Goal: Obtain resource: Obtain resource

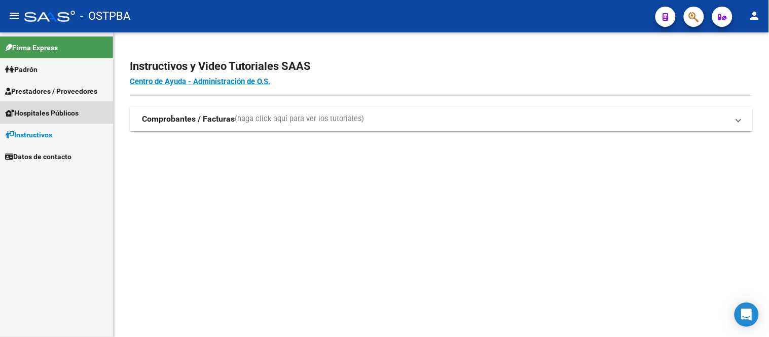
click at [35, 114] on span "Hospitales Públicos" at bounding box center [42, 112] width 74 height 11
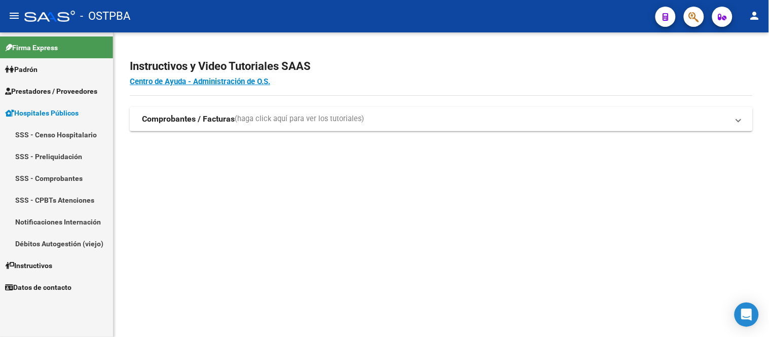
click at [51, 89] on span "Prestadores / Proveedores" at bounding box center [51, 91] width 92 height 11
click at [70, 135] on link "Facturas - Documentación" at bounding box center [56, 135] width 113 height 22
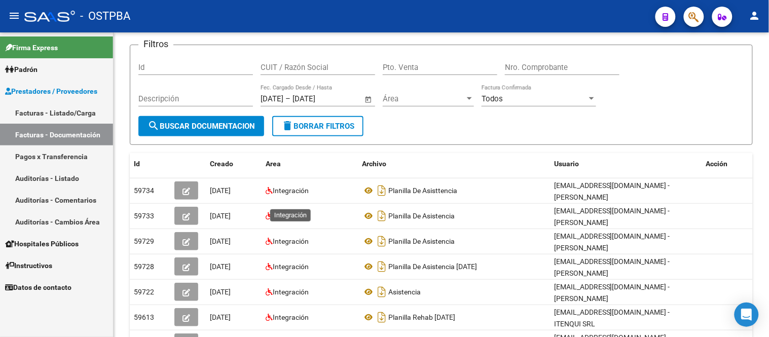
scroll to position [56, 0]
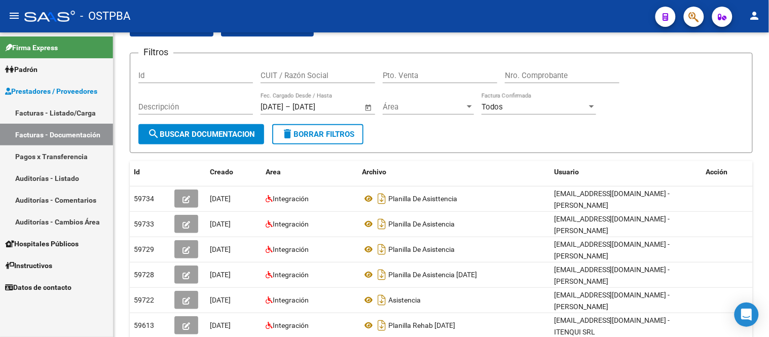
click at [54, 242] on span "Hospitales Públicos" at bounding box center [42, 243] width 74 height 11
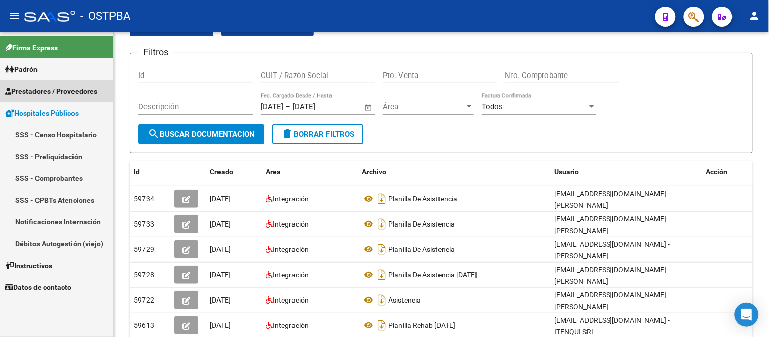
click at [58, 93] on span "Prestadores / Proveedores" at bounding box center [51, 91] width 92 height 11
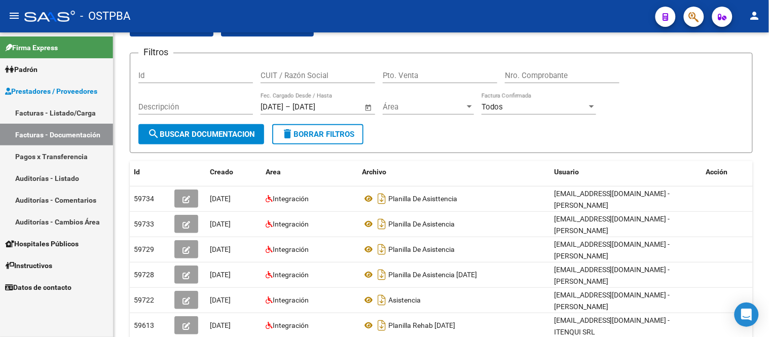
click at [67, 137] on link "Facturas - Documentación" at bounding box center [56, 135] width 113 height 22
click at [68, 174] on link "Auditorías - Listado" at bounding box center [56, 178] width 113 height 22
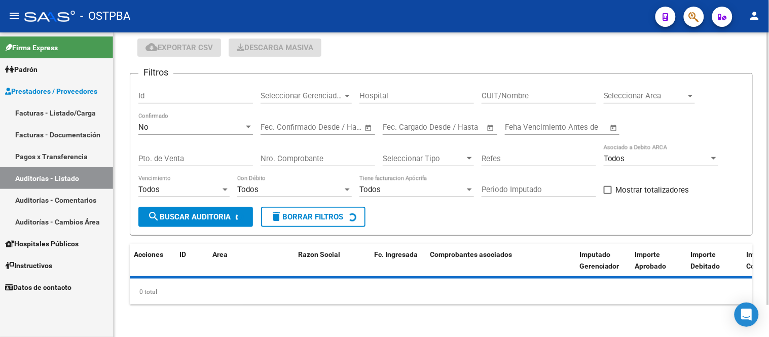
scroll to position [56, 0]
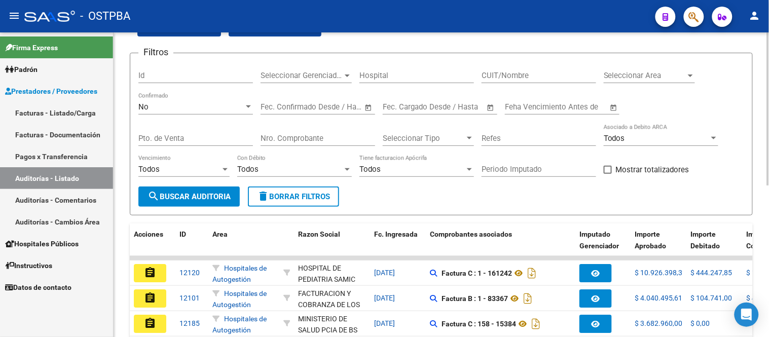
click at [498, 141] on input "Refes" at bounding box center [539, 138] width 115 height 9
click at [315, 133] on div "Nro. Comprobante" at bounding box center [318, 135] width 115 height 22
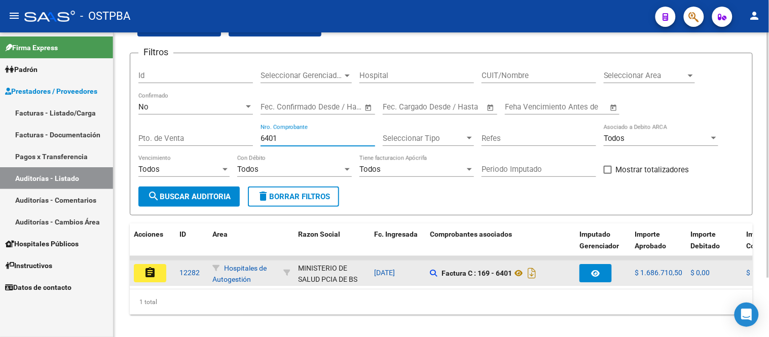
type input "6401"
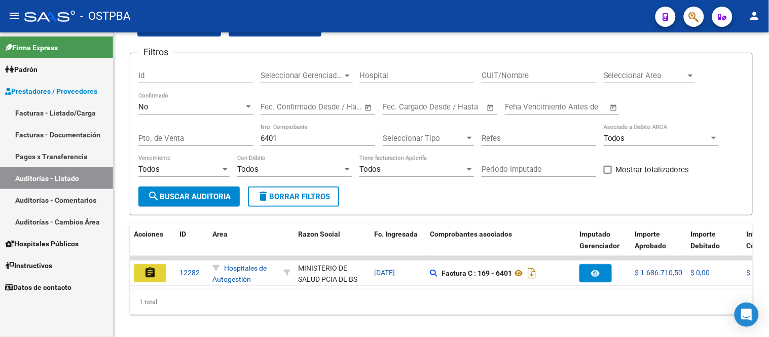
click at [150, 274] on mat-icon "assignment" at bounding box center [150, 273] width 12 height 12
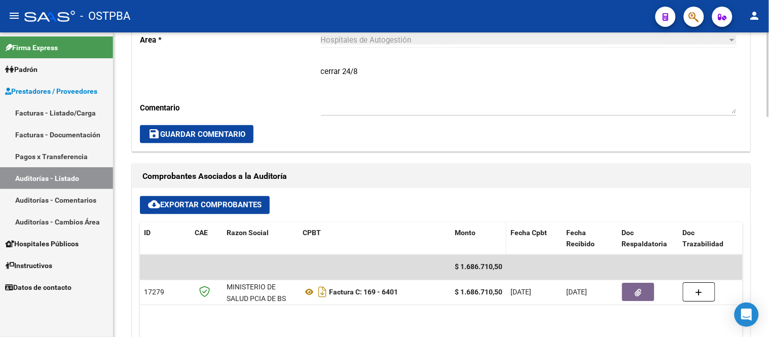
scroll to position [338, 0]
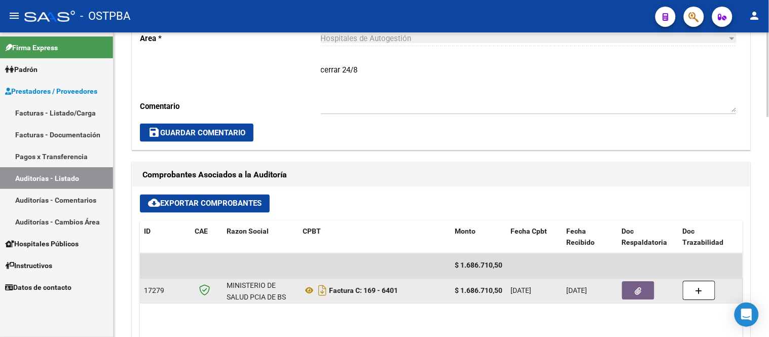
click at [636, 293] on icon "button" at bounding box center [638, 292] width 7 height 8
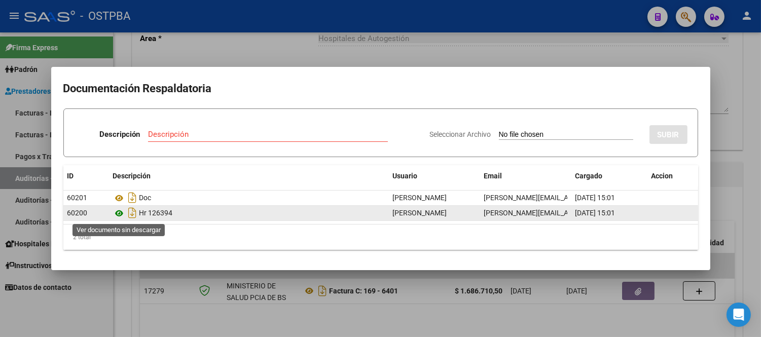
click at [121, 213] on icon at bounding box center [119, 213] width 13 height 12
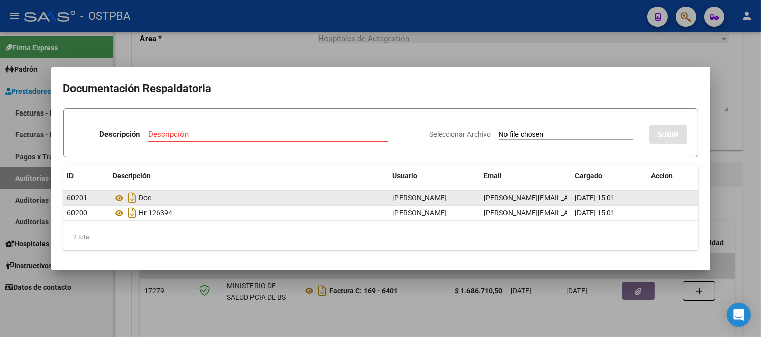
click at [142, 200] on div "Doc" at bounding box center [249, 198] width 272 height 16
click at [123, 200] on icon at bounding box center [119, 198] width 13 height 12
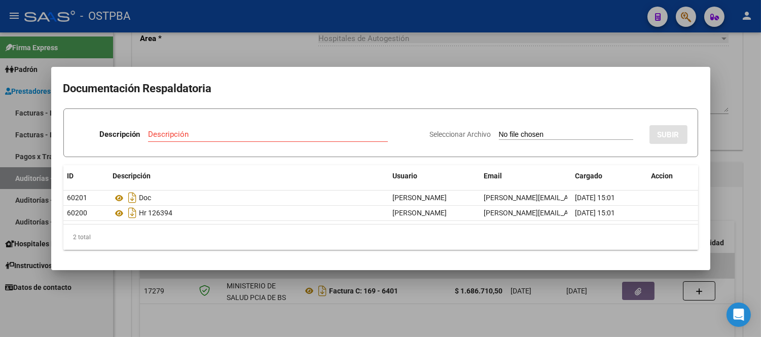
click at [646, 52] on div at bounding box center [380, 168] width 761 height 337
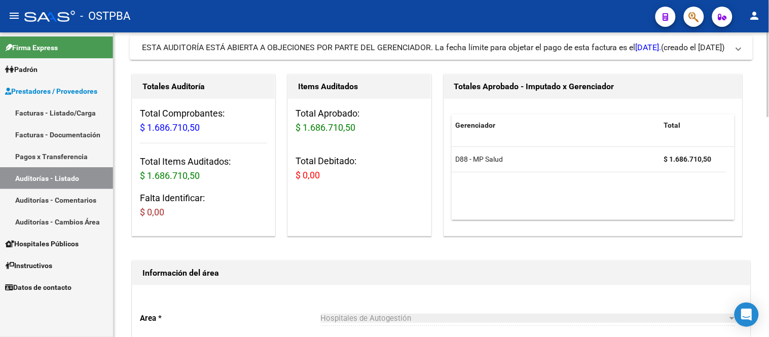
scroll to position [0, 0]
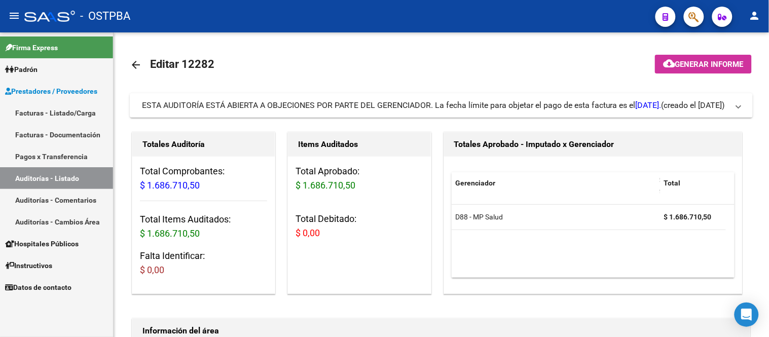
click at [37, 174] on link "Auditorías - Listado" at bounding box center [56, 178] width 113 height 22
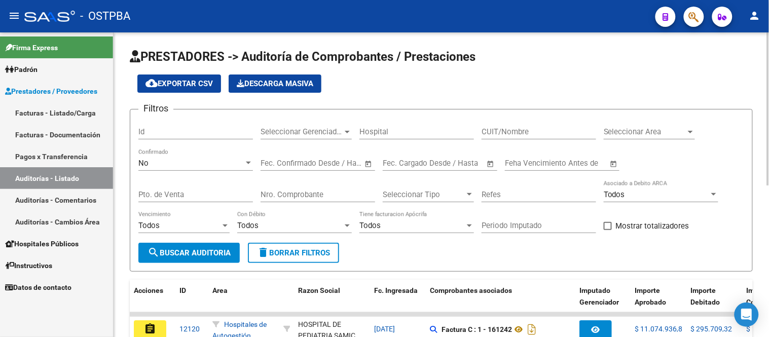
click at [303, 198] on input "Nro. Comprobante" at bounding box center [318, 194] width 115 height 9
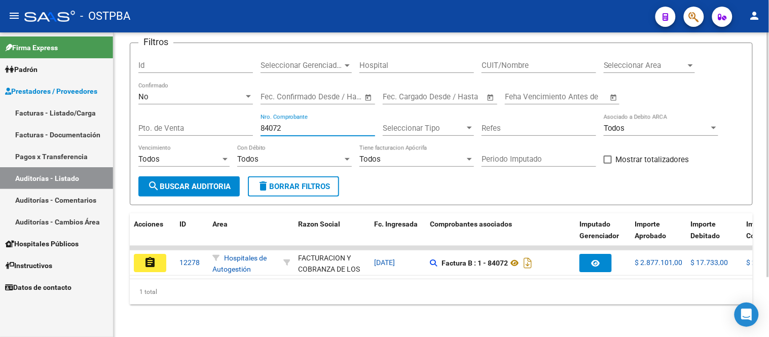
scroll to position [75, 0]
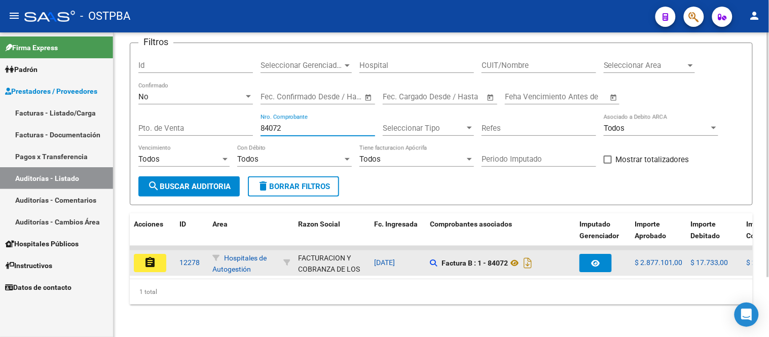
type input "84072"
click at [154, 257] on mat-icon "assignment" at bounding box center [150, 263] width 12 height 12
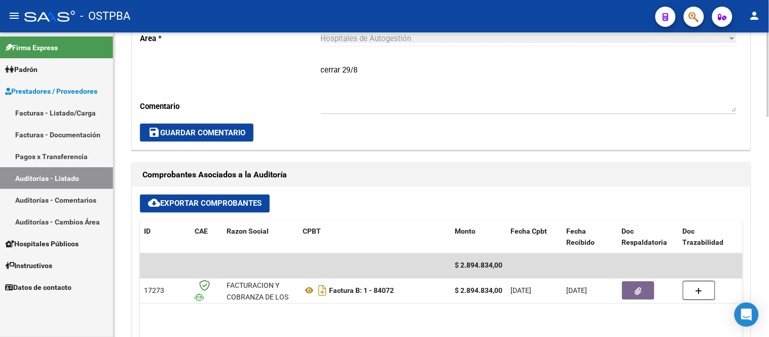
scroll to position [394, 0]
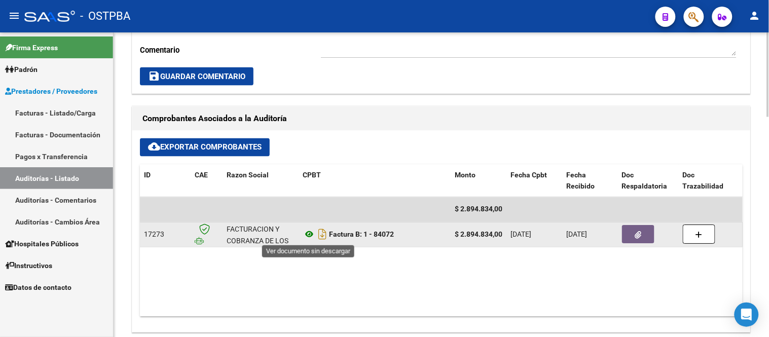
click at [308, 235] on icon at bounding box center [309, 235] width 13 height 12
click at [632, 238] on button "button" at bounding box center [638, 235] width 32 height 18
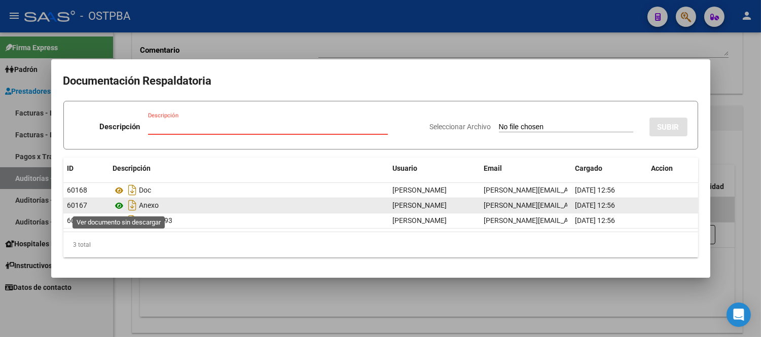
click at [122, 207] on icon at bounding box center [119, 206] width 13 height 12
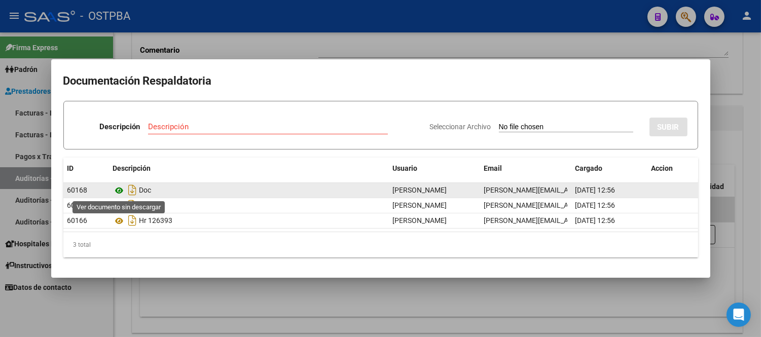
click at [122, 188] on icon at bounding box center [119, 191] width 13 height 12
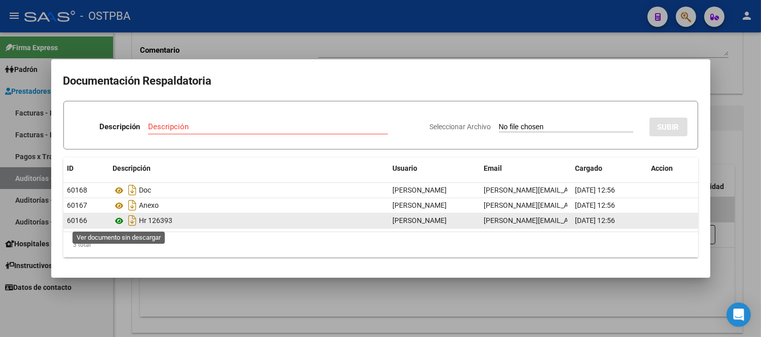
click at [120, 222] on icon at bounding box center [119, 221] width 13 height 12
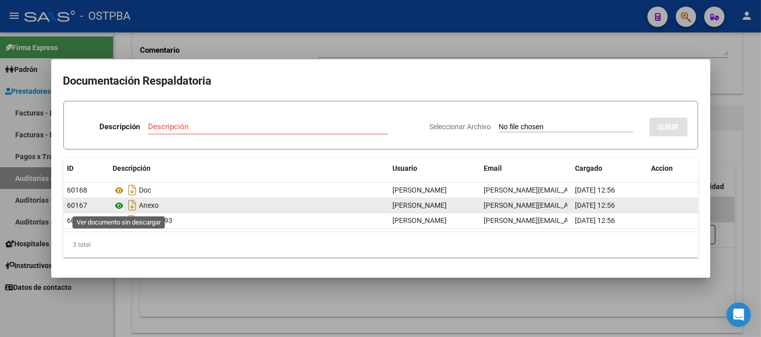
click at [120, 208] on icon at bounding box center [119, 206] width 13 height 12
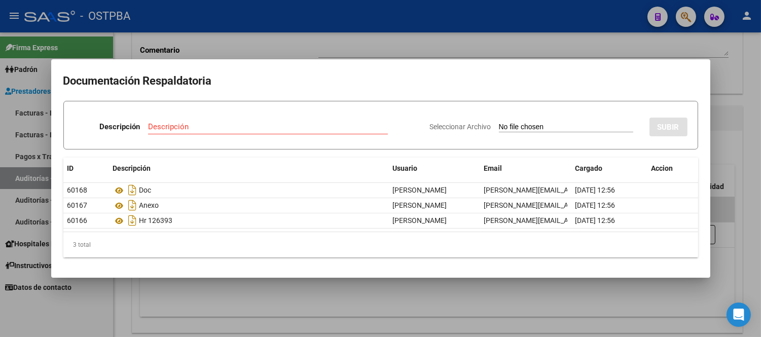
click at [465, 14] on div at bounding box center [380, 168] width 761 height 337
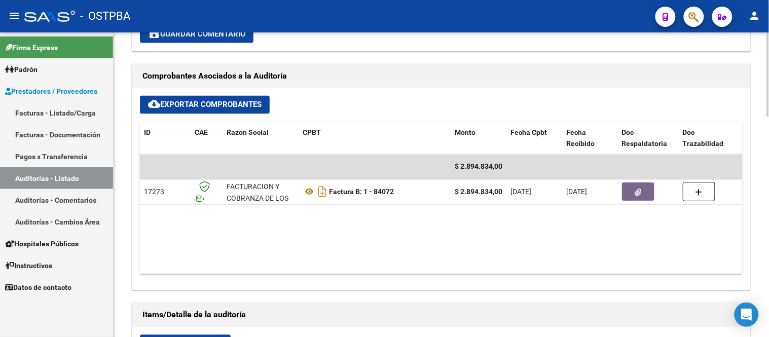
scroll to position [450, 0]
